Goal: Information Seeking & Learning: Understand process/instructions

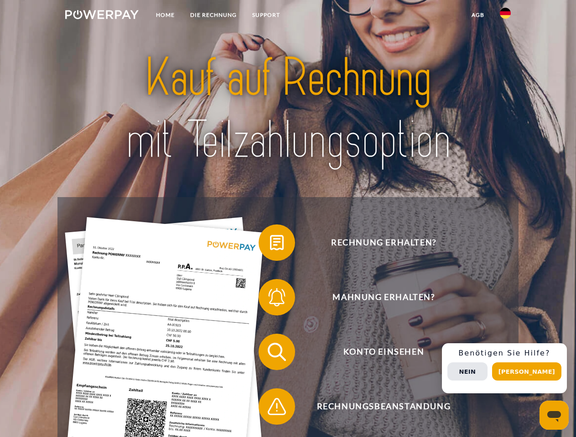
click at [102, 16] on img at bounding box center [101, 14] width 73 height 9
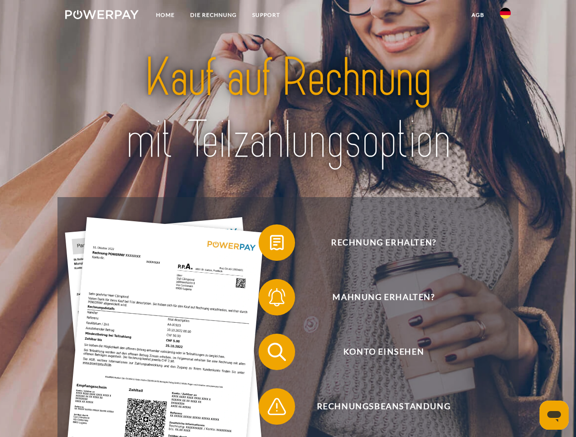
click at [505, 16] on img at bounding box center [504, 13] width 11 height 11
click at [477, 15] on link "agb" at bounding box center [477, 15] width 28 height 16
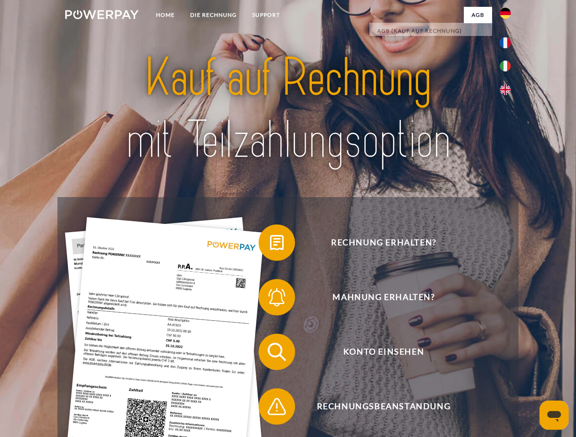
click at [270, 245] on span at bounding box center [263, 243] width 46 height 46
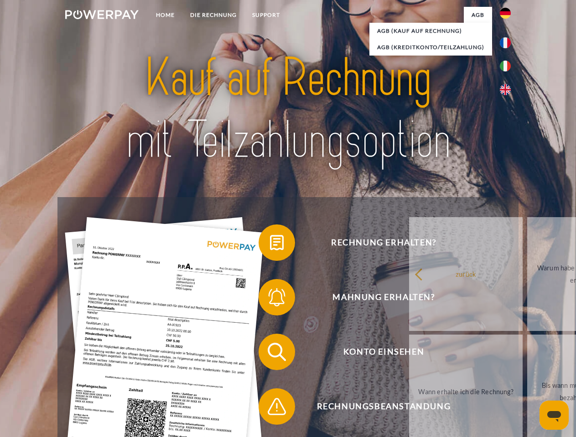
click at [270, 299] on span at bounding box center [263, 298] width 46 height 46
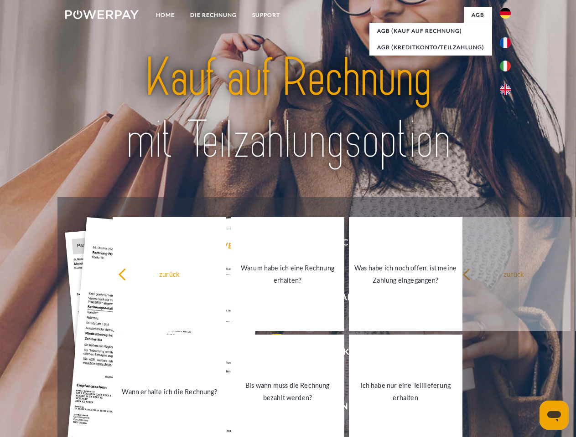
click at [270, 354] on link "Bis wann muss die Rechnung bezahlt werden?" at bounding box center [287, 392] width 113 height 114
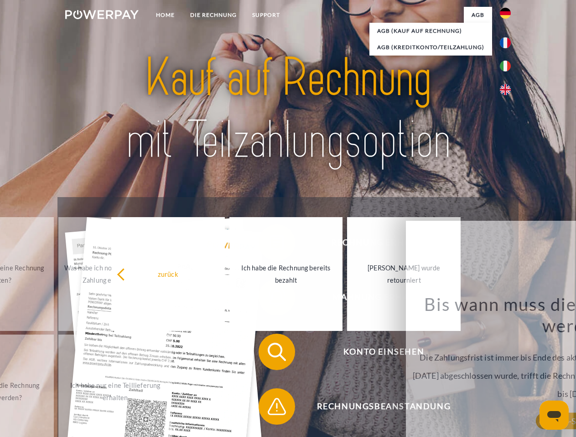
click at [270, 409] on span at bounding box center [263, 407] width 46 height 46
click at [507, 369] on div "Rechnung erhalten? Mahnung erhalten? Konto einsehen" at bounding box center [287, 379] width 460 height 365
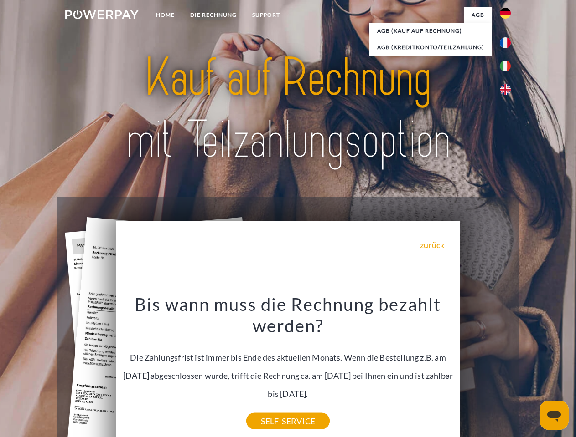
click at [485, 370] on span "Konto einsehen" at bounding box center [383, 352] width 223 height 36
